Goal: Find specific page/section: Find specific page/section

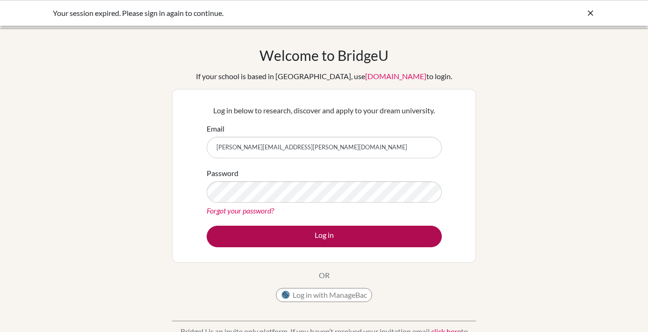
click at [335, 240] on button "Log in" at bounding box center [324, 236] width 235 height 22
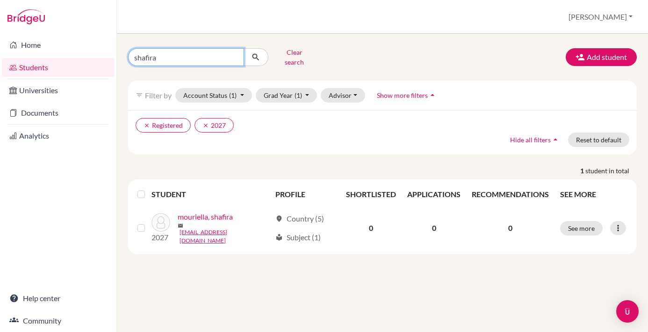
click at [202, 61] on input "shafira" at bounding box center [186, 57] width 116 height 18
type input "s"
type input "[PERSON_NAME]"
click at [256, 54] on button "submit" at bounding box center [256, 57] width 25 height 18
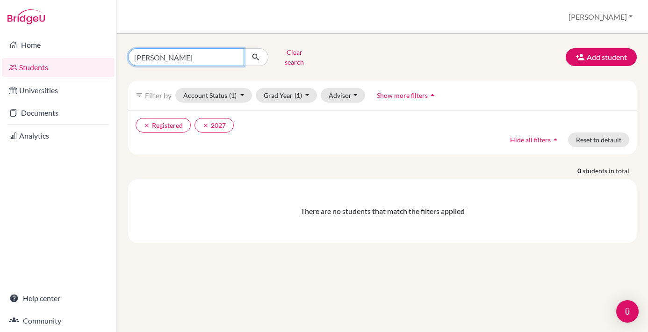
click at [165, 55] on input "[PERSON_NAME]" at bounding box center [186, 57] width 116 height 18
type input "m"
type input "tan"
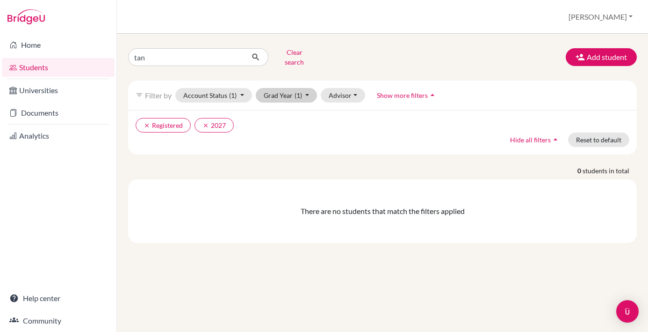
click at [307, 88] on button "Grad Year (1)" at bounding box center [287, 95] width 62 height 14
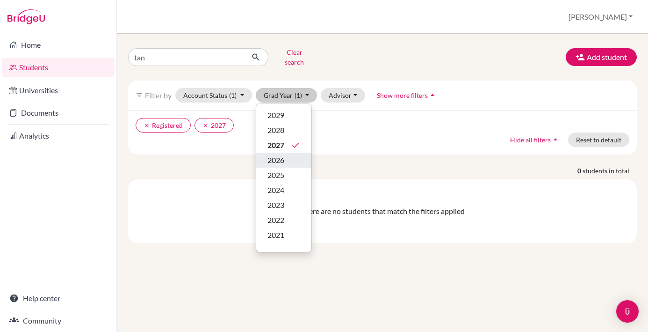
click at [281, 154] on span "2026" at bounding box center [276, 159] width 17 height 11
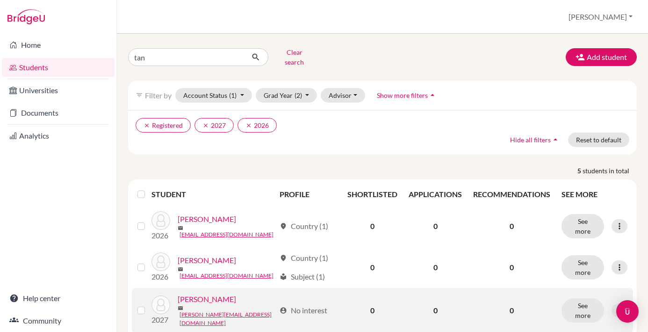
scroll to position [37, 0]
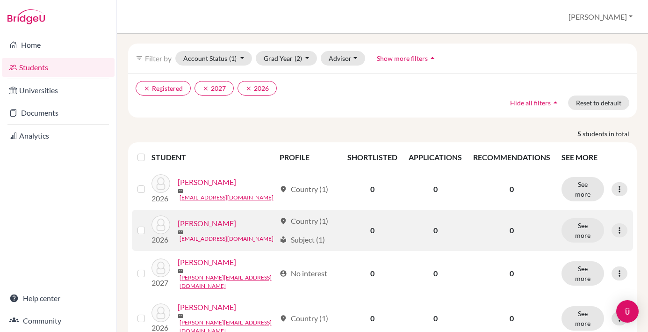
click at [207, 234] on link "[EMAIL_ADDRESS][DOMAIN_NAME]" at bounding box center [227, 238] width 94 height 8
click at [198, 220] on link "[PERSON_NAME]" at bounding box center [207, 222] width 58 height 11
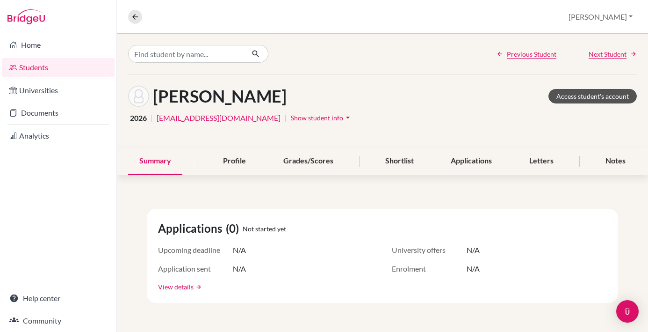
click at [585, 98] on link "Access student's account" at bounding box center [593, 96] width 88 height 14
